Goal: Task Accomplishment & Management: Use online tool/utility

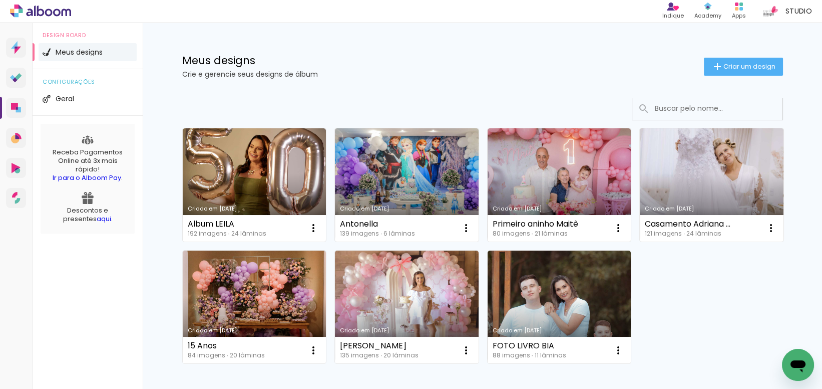
click at [283, 122] on div "Criado em 19/09/25 Album LEILA 192 imagens ∙ 24 lâminas Abrir Fazer uma cópia E…" at bounding box center [482, 272] width 651 height 369
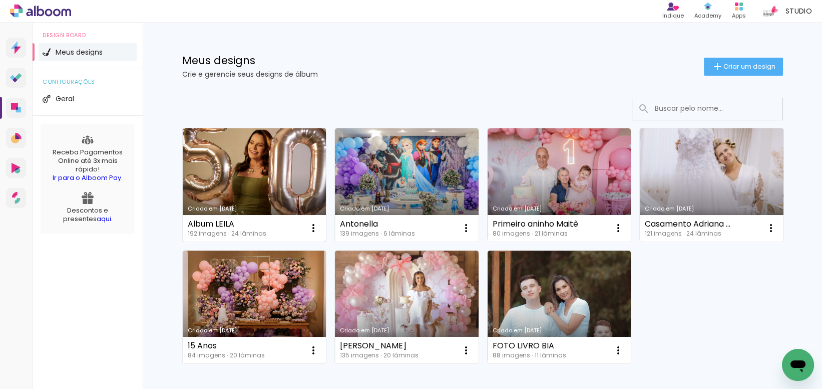
click at [264, 154] on link "Criado em [DATE]" at bounding box center [255, 184] width 144 height 113
